Goal: Task Accomplishment & Management: Use online tool/utility

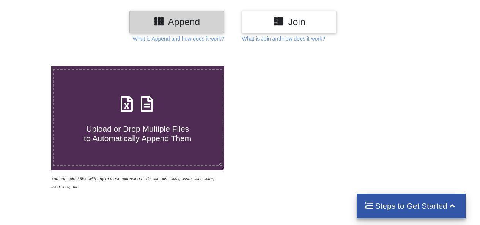
click at [166, 143] on span "Upload or Drop Multiple Files to Automatically Append Them" at bounding box center [137, 133] width 107 height 18
click at [31, 66] on input "Upload or Drop Multiple Files to Automatically Append Them" at bounding box center [31, 66] width 0 height 0
type input "C:\fakepath\https___[DOMAIN_NAME]_wp-content_uploads_2023_06_Real-estate-units-…"
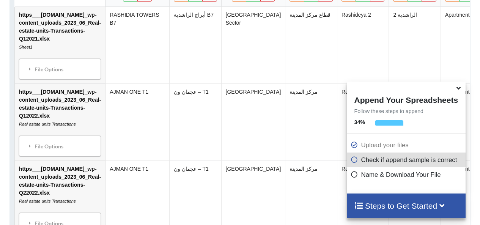
scroll to position [455, 0]
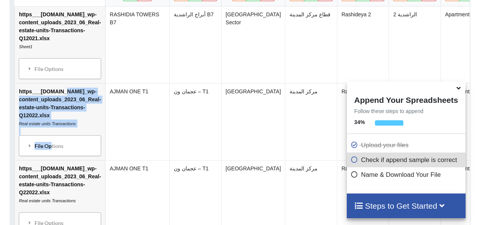
drag, startPoint x: 61, startPoint y: 99, endPoint x: 50, endPoint y: 160, distance: 62.9
click at [50, 160] on td "https___[DOMAIN_NAME]_wp-content_uploads_2023_06_Real-estate-units-Transactions…" at bounding box center [60, 121] width 90 height 77
click at [79, 122] on td "https___[DOMAIN_NAME]_wp-content_uploads_2023_06_Real-estate-units-Transactions…" at bounding box center [60, 121] width 90 height 77
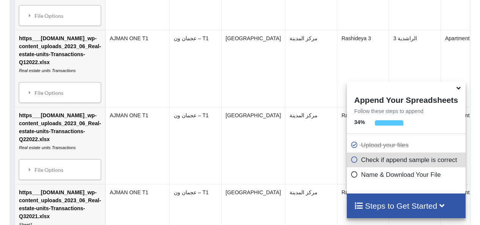
scroll to position [528, 0]
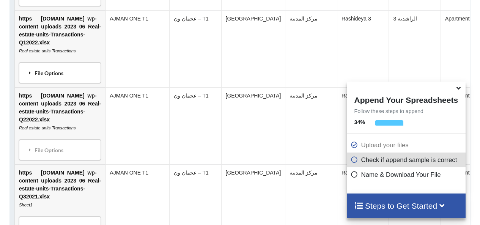
click at [66, 71] on div "File Options" at bounding box center [59, 73] width 77 height 16
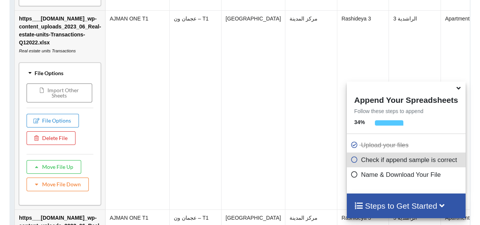
click at [72, 61] on td "https___[DOMAIN_NAME]_wp-content_uploads_2023_06_Real-estate-units-Transactions…" at bounding box center [60, 109] width 90 height 199
click at [93, 41] on td "https___[DOMAIN_NAME]_wp-content_uploads_2023_06_Real-estate-units-Transactions…" at bounding box center [60, 109] width 90 height 199
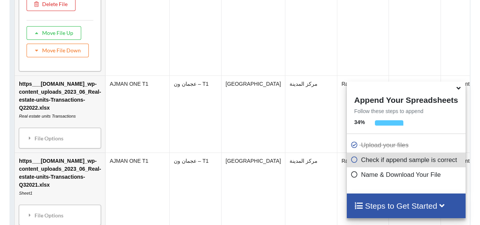
scroll to position [666, 0]
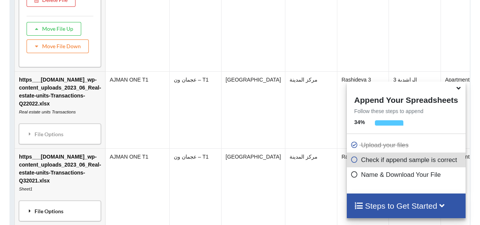
click at [53, 209] on div "File Options" at bounding box center [59, 211] width 77 height 16
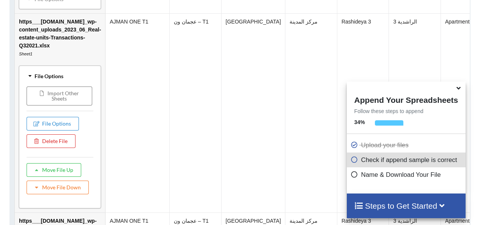
scroll to position [801, 0]
click at [67, 171] on button "Move File Up" at bounding box center [54, 170] width 55 height 14
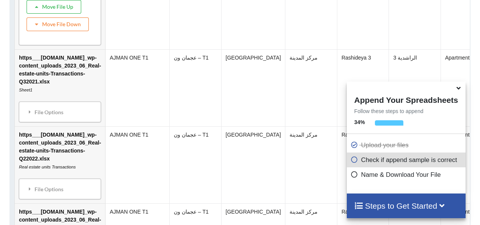
scroll to position [698, 0]
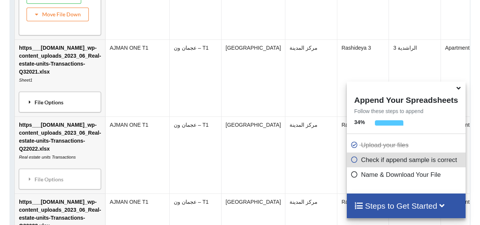
click at [60, 104] on div "File Options" at bounding box center [59, 102] width 77 height 16
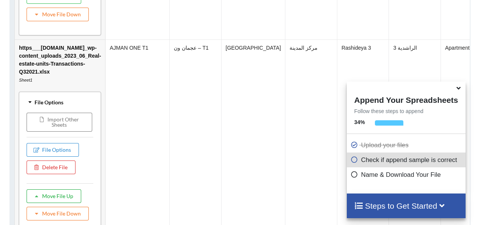
click at [54, 196] on button "Move File Up" at bounding box center [54, 196] width 55 height 14
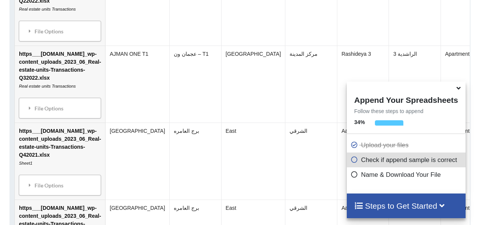
scroll to position [725, 0]
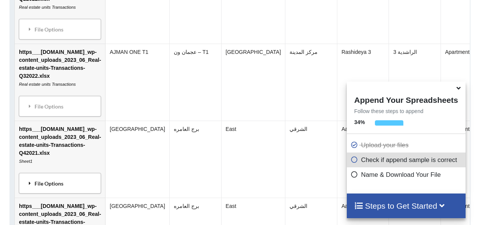
click at [31, 185] on icon at bounding box center [30, 182] width 7 height 5
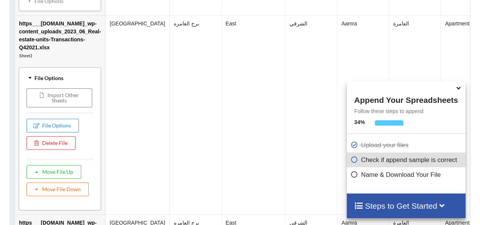
scroll to position [831, 0]
click at [55, 174] on button "Move File Up" at bounding box center [54, 172] width 55 height 14
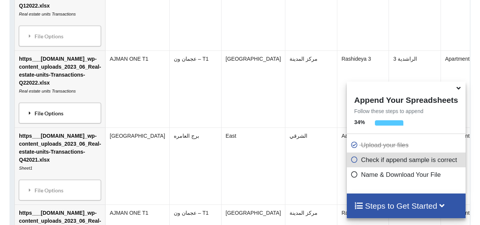
scroll to position [644, 0]
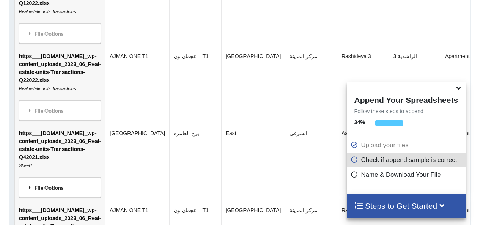
click at [54, 189] on div "File Options" at bounding box center [59, 187] width 77 height 16
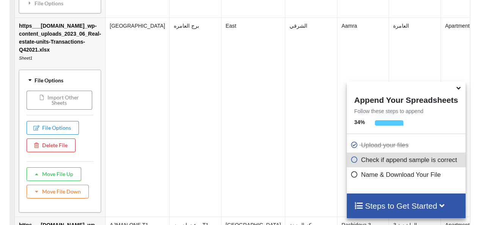
scroll to position [752, 0]
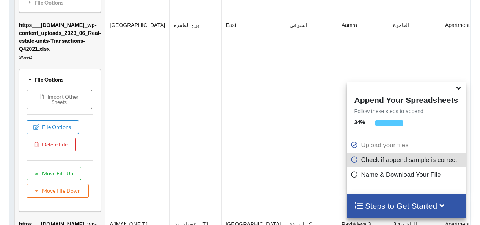
click at [65, 176] on button "Move File Up" at bounding box center [54, 174] width 55 height 14
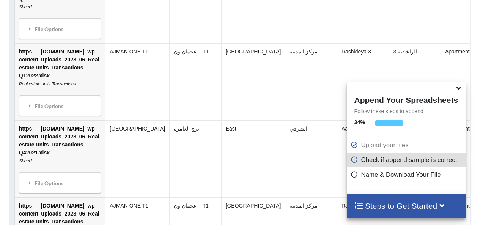
scroll to position [578, 0]
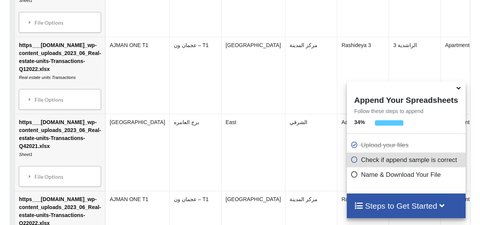
click at [65, 176] on div "File Options" at bounding box center [59, 176] width 77 height 16
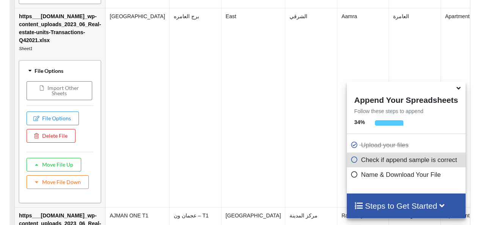
scroll to position [702, 0]
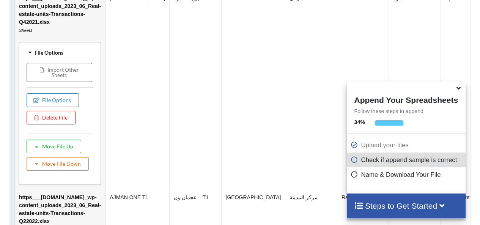
click at [62, 148] on button "Move File Up" at bounding box center [54, 147] width 55 height 14
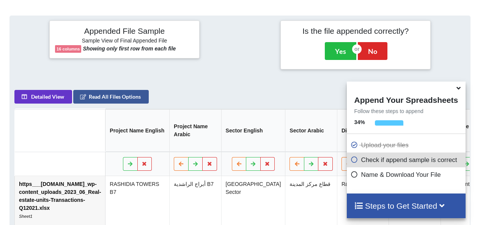
scroll to position [296, 0]
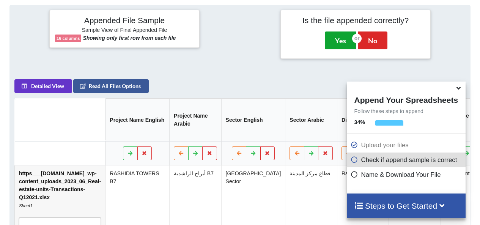
click at [330, 44] on button "Yes" at bounding box center [340, 39] width 31 height 17
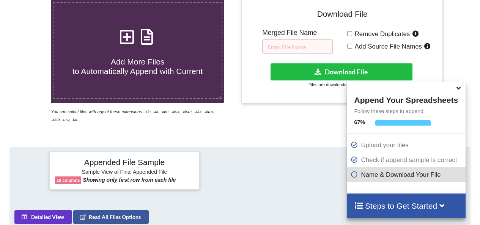
scroll to position [152, 0]
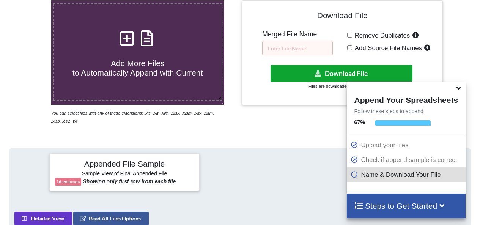
click at [325, 72] on button "Download File" at bounding box center [341, 73] width 142 height 17
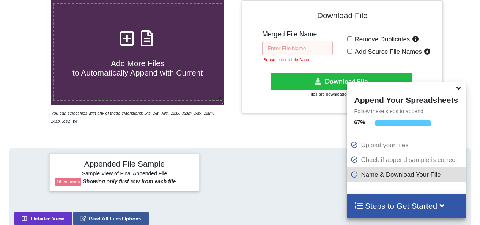
click at [291, 46] on input "text" at bounding box center [297, 48] width 71 height 14
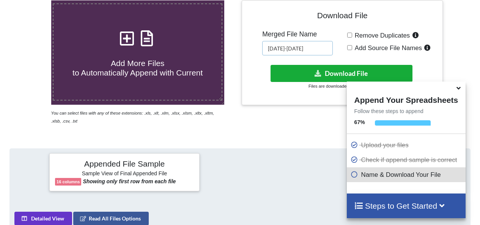
type input "[DATE]-[DATE]"
click at [293, 73] on button "Download File" at bounding box center [341, 73] width 142 height 17
